Goal: Find specific page/section: Find specific page/section

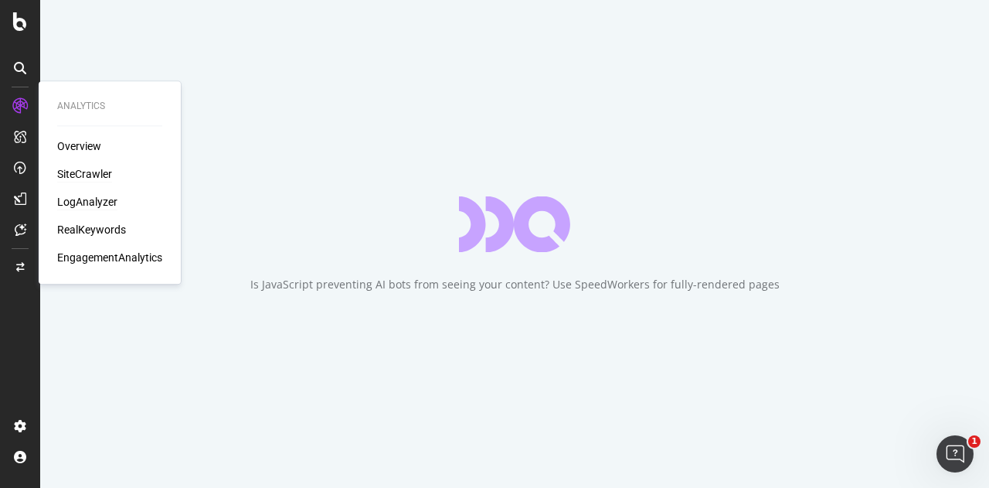
click at [73, 200] on div "LogAnalyzer" at bounding box center [87, 201] width 60 height 15
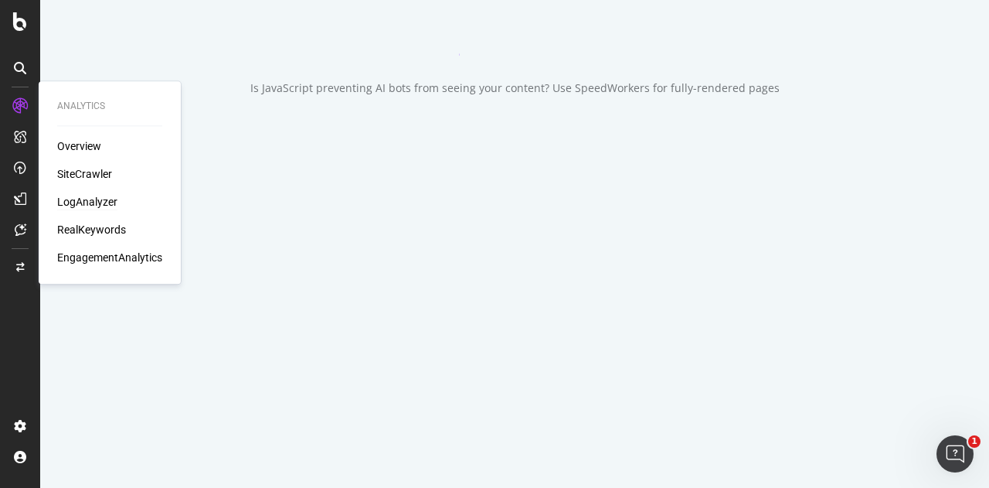
click at [76, 205] on div "LogAnalyzer" at bounding box center [87, 201] width 60 height 15
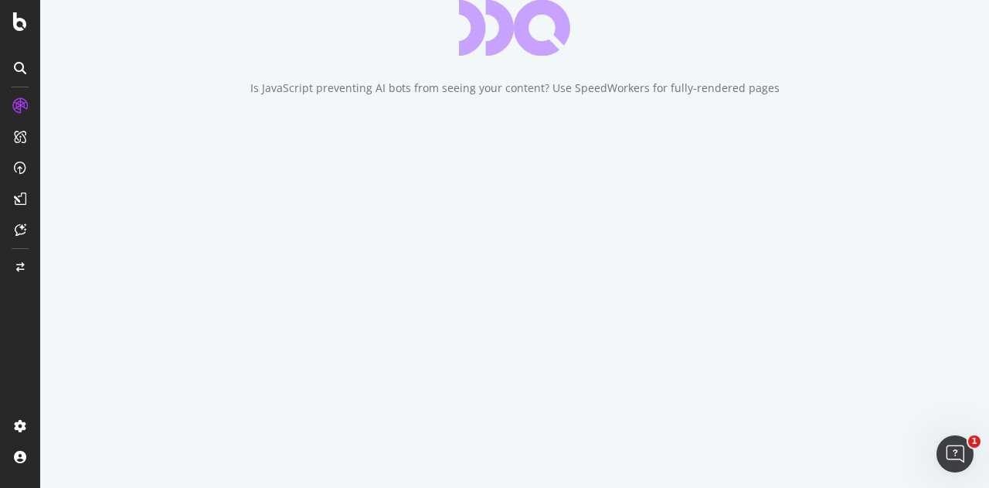
click at [287, 96] on div "Is JavaScript preventing AI bots from seeing your content? Use SpeedWorkers for…" at bounding box center [514, 48] width 949 height 96
